Goal: Find specific page/section: Find specific page/section

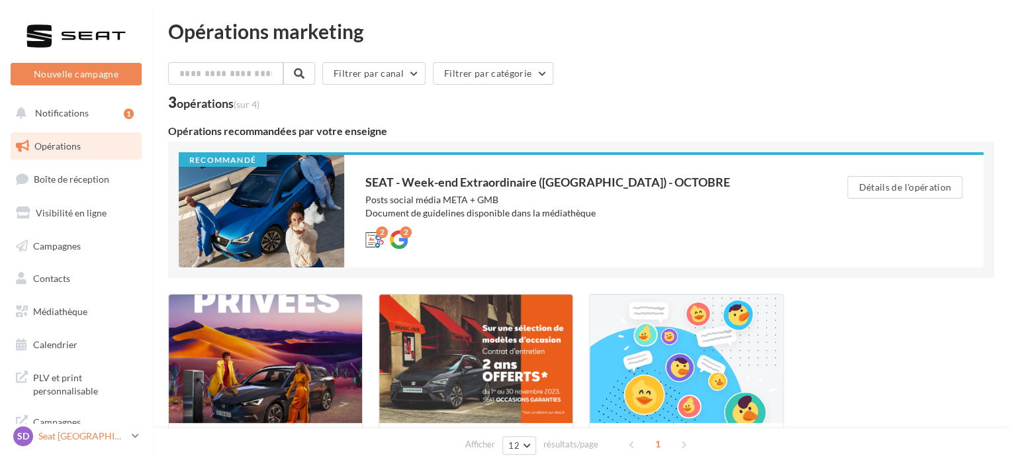
click at [78, 441] on p "Seat [GEOGRAPHIC_DATA]" at bounding box center [82, 435] width 88 height 13
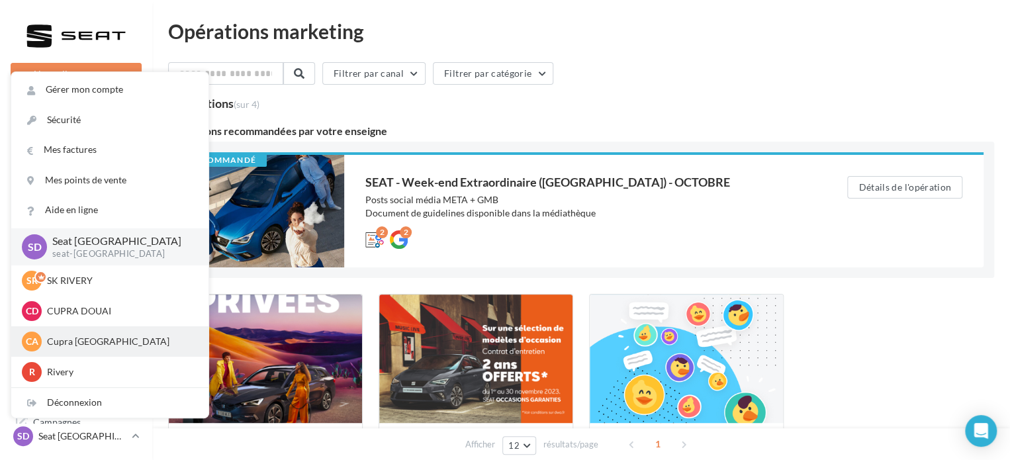
click at [89, 346] on p "Cupra [GEOGRAPHIC_DATA]" at bounding box center [120, 341] width 146 height 13
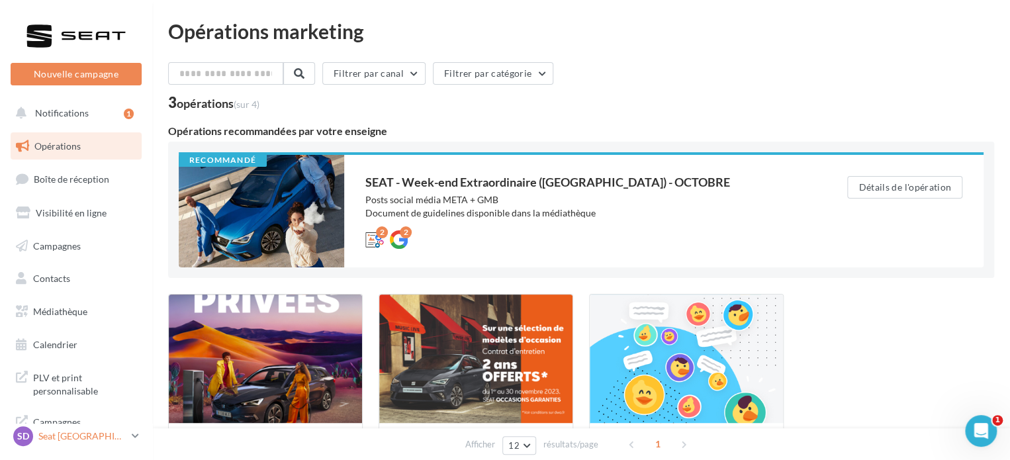
click at [77, 440] on p "Seat [GEOGRAPHIC_DATA]" at bounding box center [82, 435] width 88 height 13
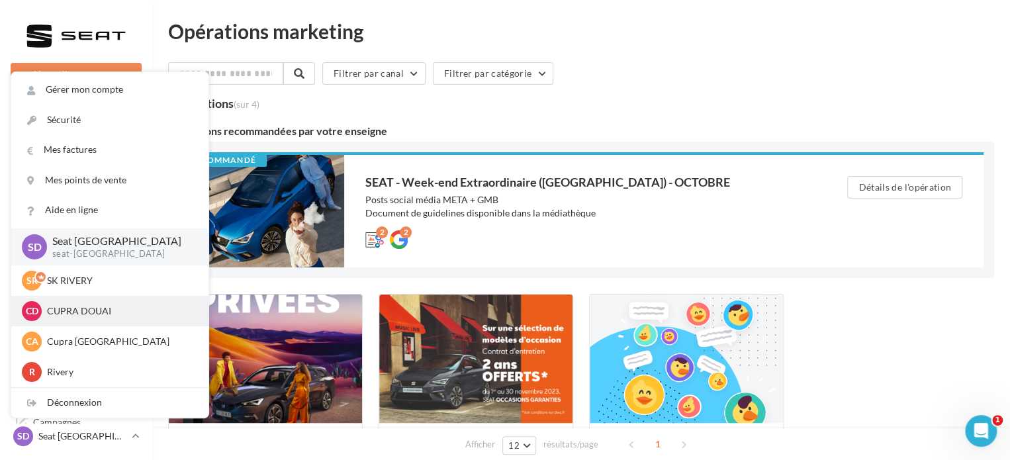
click at [84, 312] on p "CUPRA DOUAI" at bounding box center [120, 310] width 146 height 13
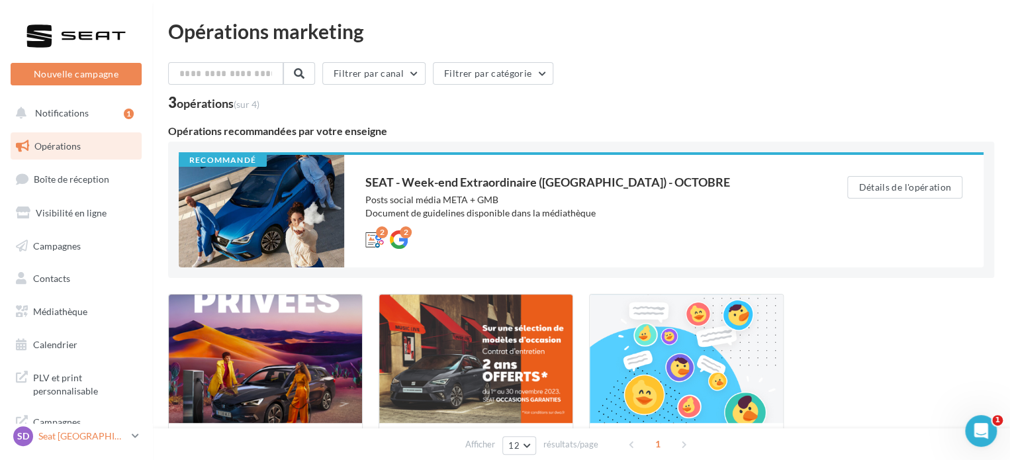
click at [98, 437] on p "Seat [GEOGRAPHIC_DATA]" at bounding box center [82, 435] width 88 height 13
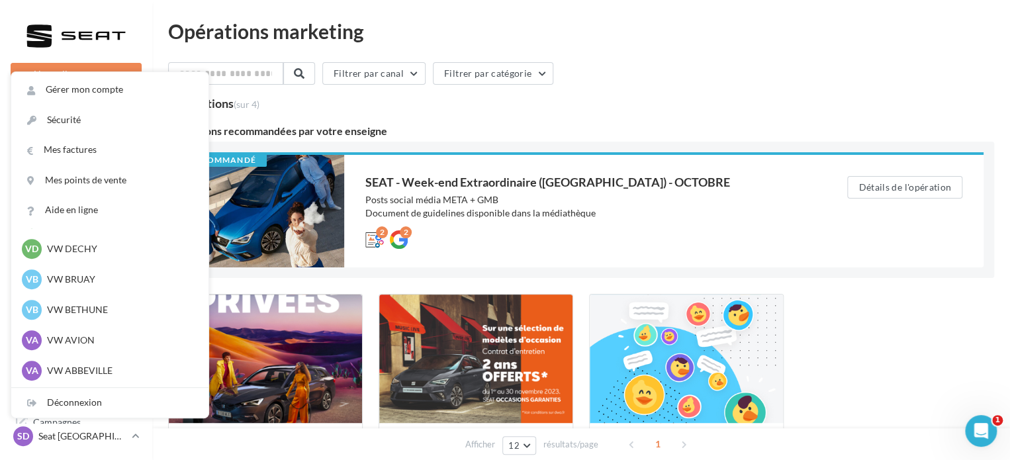
scroll to position [487, 0]
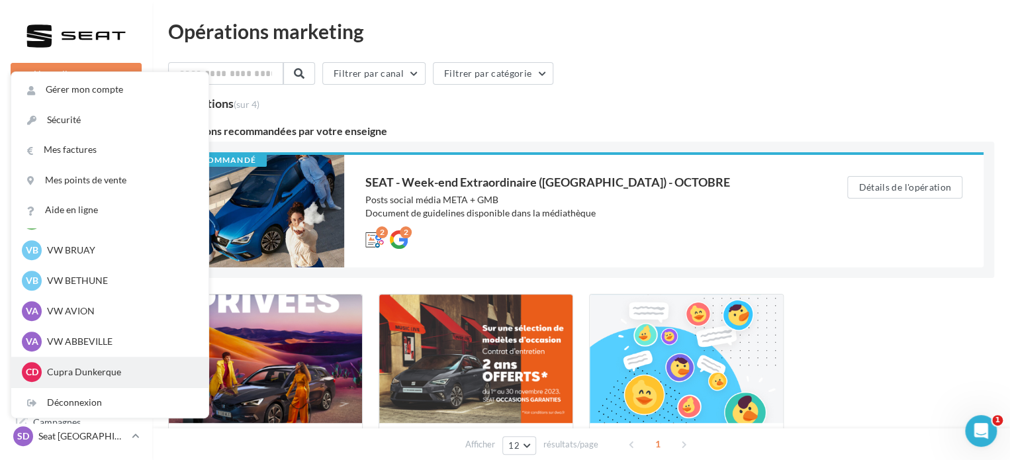
click at [86, 369] on p "Cupra Dunkerque" at bounding box center [120, 371] width 146 height 13
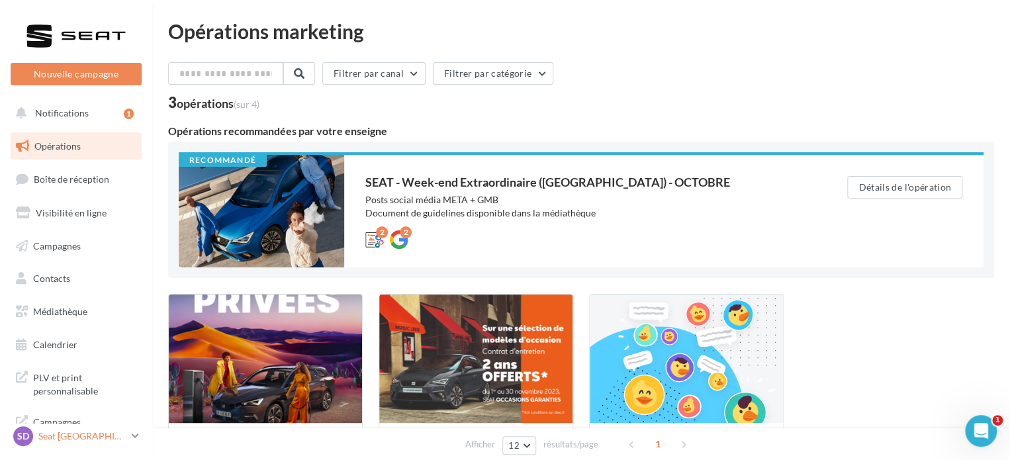
click at [99, 429] on div "SD Seat Dunkerque seat-dunkerque" at bounding box center [69, 436] width 113 height 20
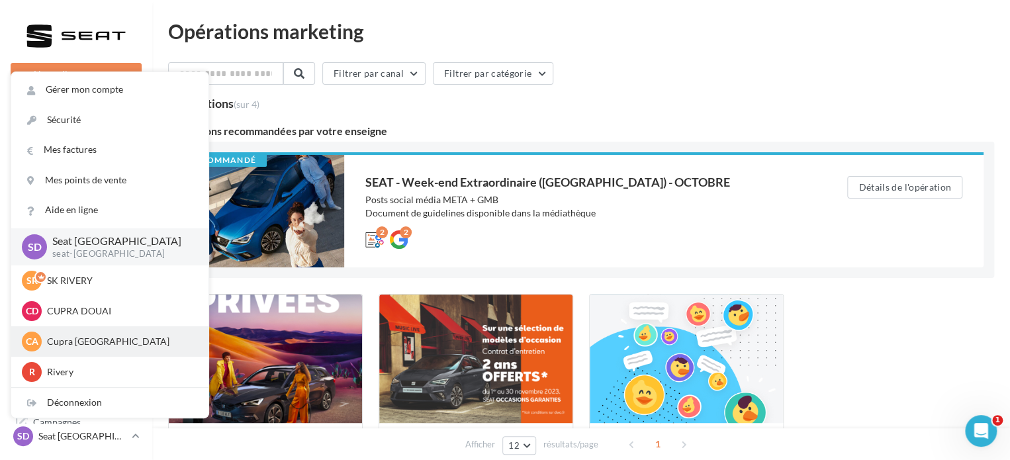
click at [78, 345] on p "Cupra [GEOGRAPHIC_DATA]" at bounding box center [120, 341] width 146 height 13
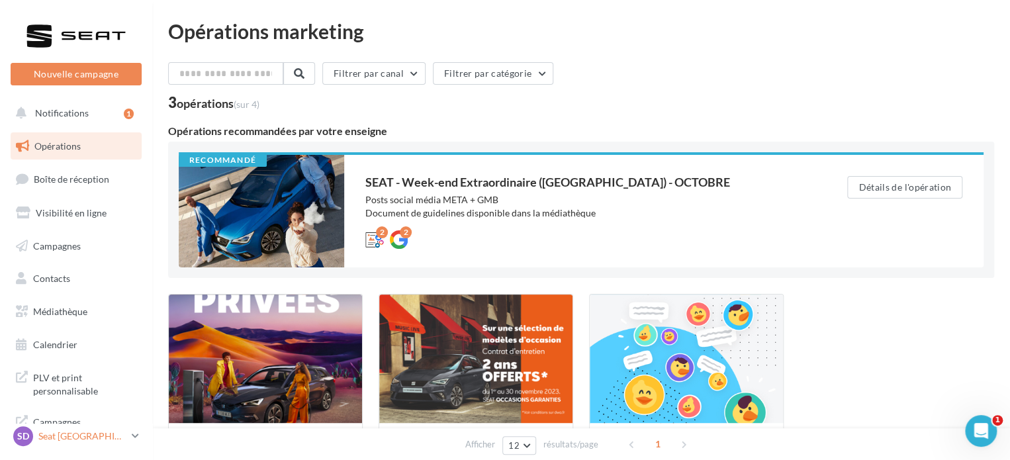
click at [79, 435] on p "Seat [GEOGRAPHIC_DATA]" at bounding box center [82, 435] width 88 height 13
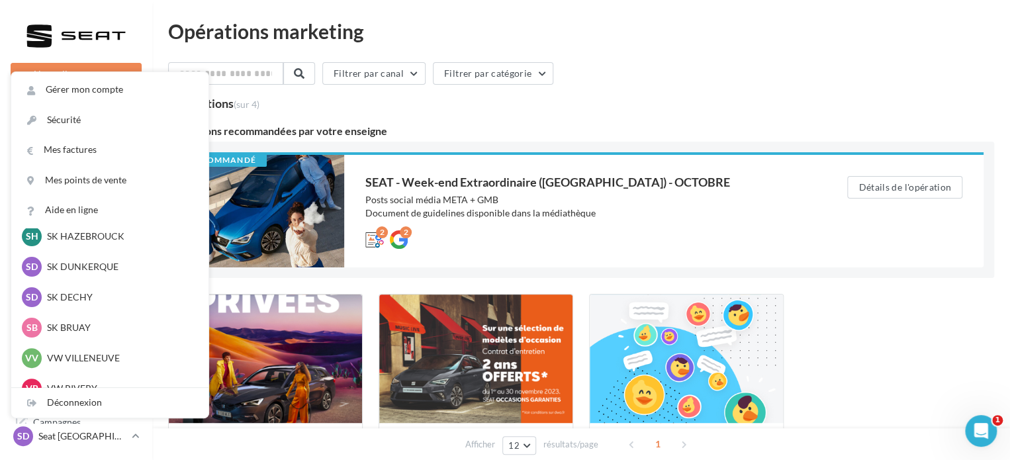
scroll to position [397, 0]
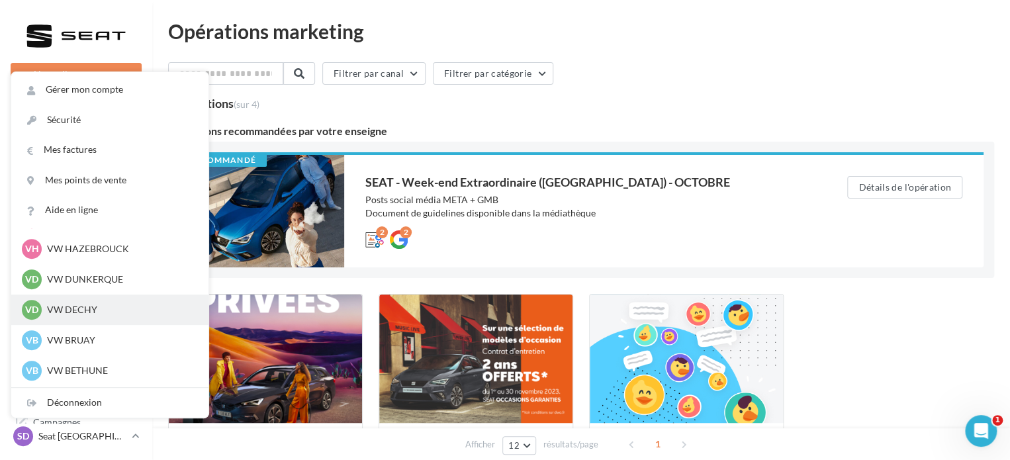
click at [85, 301] on div "VD VW DECHY vw-dec-tra" at bounding box center [110, 310] width 176 height 20
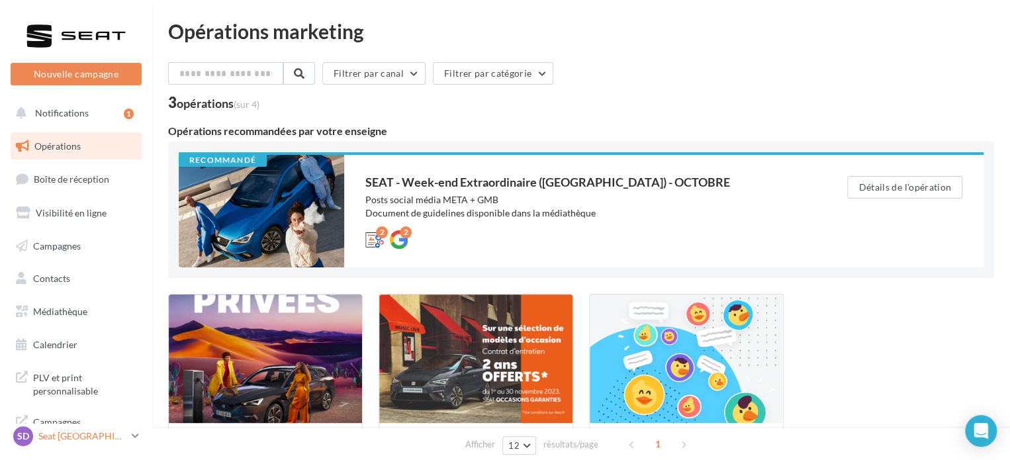
click at [82, 435] on p "Seat [GEOGRAPHIC_DATA]" at bounding box center [82, 435] width 88 height 13
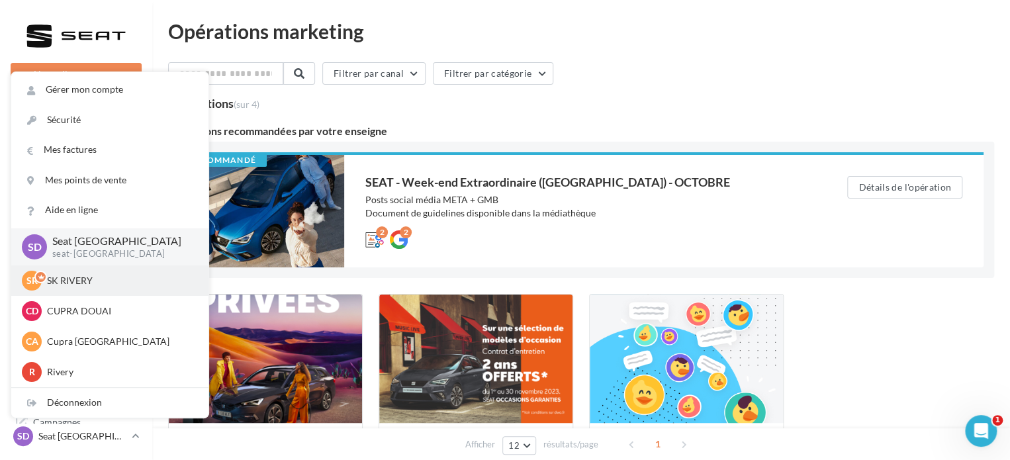
click at [91, 283] on p "SK RIVERY" at bounding box center [120, 280] width 146 height 13
